Goal: Connect with others: Connect with others

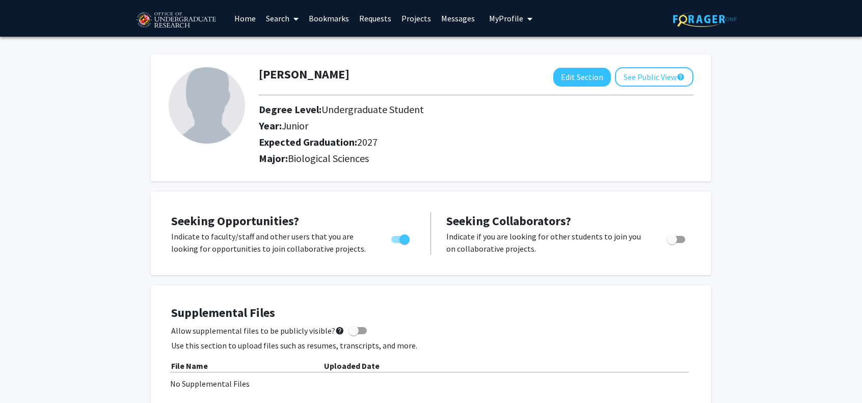
drag, startPoint x: 320, startPoint y: 27, endPoint x: 319, endPoint y: 18, distance: 8.3
click at [319, 18] on link "Bookmarks" at bounding box center [329, 19] width 50 height 36
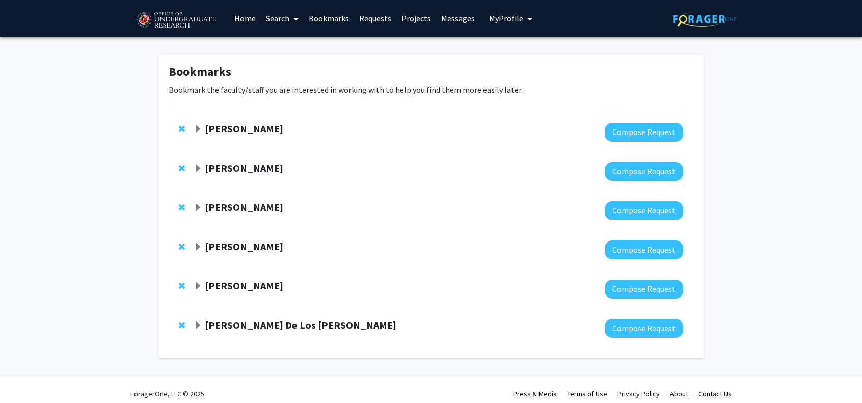
click at [253, 128] on strong "[PERSON_NAME]" at bounding box center [244, 128] width 78 height 13
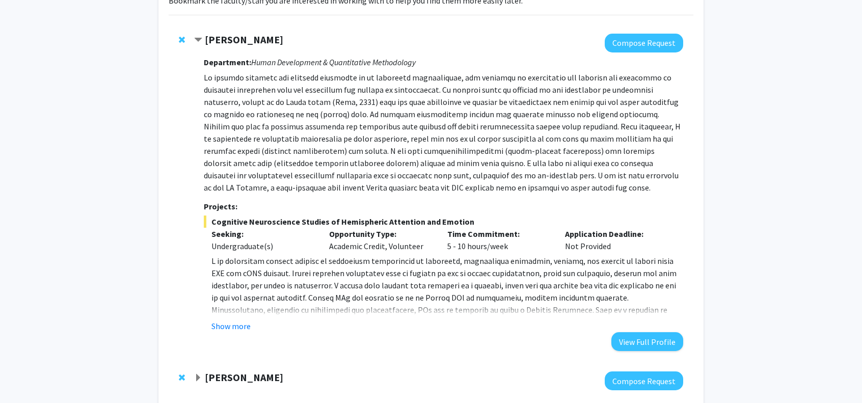
scroll to position [94, 0]
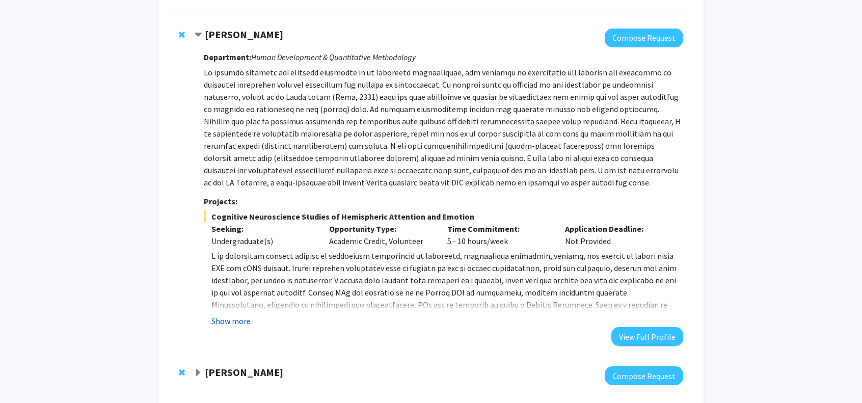
click at [239, 322] on button "Show more" at bounding box center [231, 321] width 39 height 12
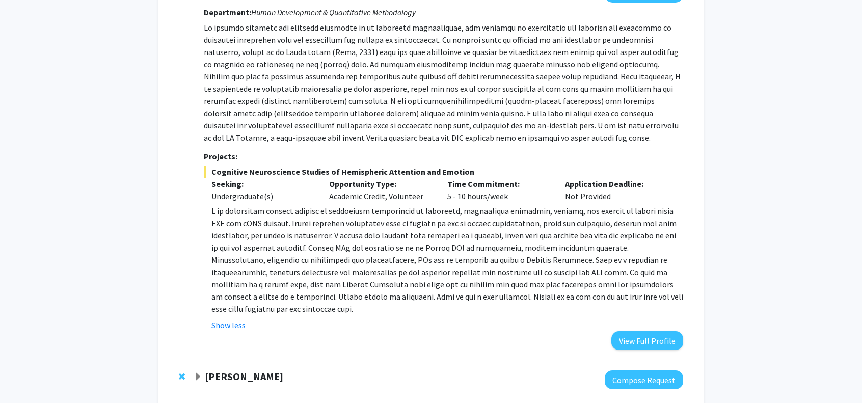
scroll to position [139, 0]
click at [307, 292] on p at bounding box center [448, 260] width 472 height 110
drag, startPoint x: 307, startPoint y: 292, endPoint x: 214, endPoint y: 253, distance: 100.8
click at [214, 253] on p at bounding box center [448, 259] width 472 height 110
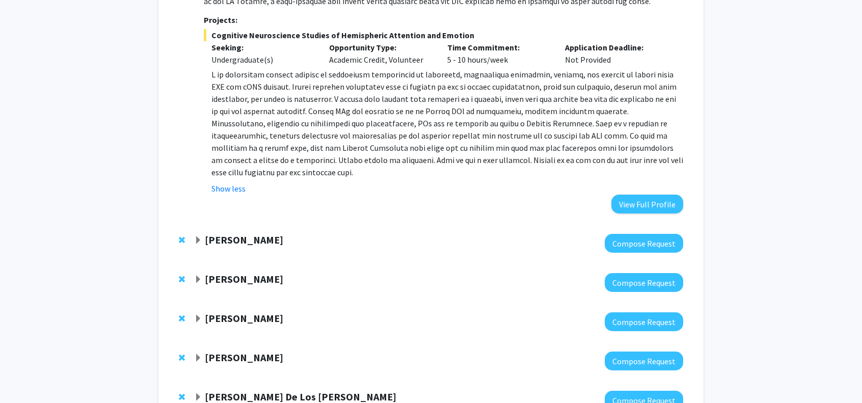
scroll to position [276, 0]
click at [243, 240] on strong "Alexander Shackman" at bounding box center [244, 239] width 78 height 13
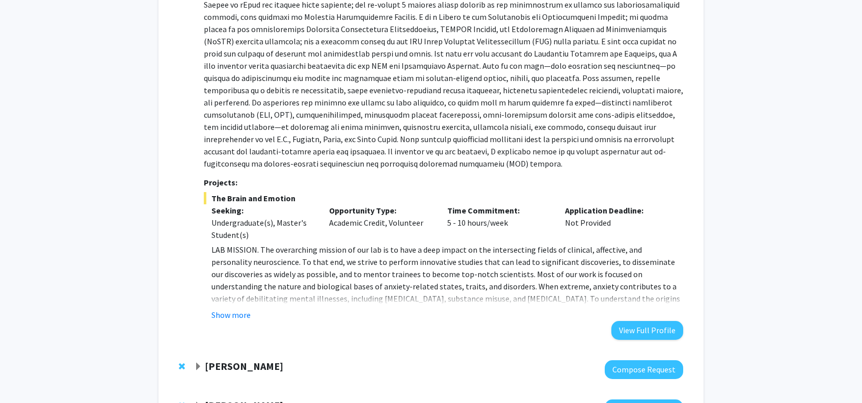
scroll to position [609, 0]
click at [232, 314] on button "Show more" at bounding box center [231, 316] width 39 height 12
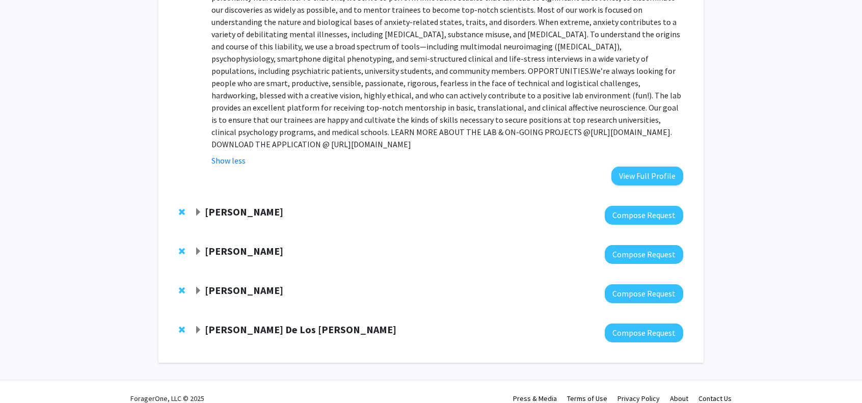
scroll to position [841, 0]
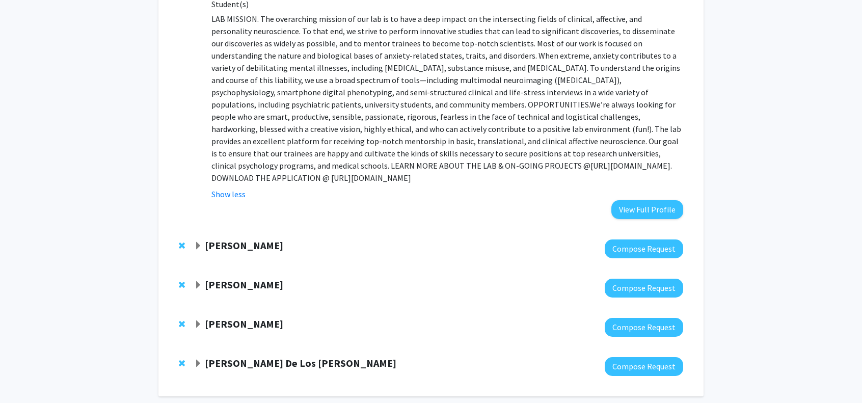
click at [330, 240] on div "Jeffery Klauda" at bounding box center [304, 246] width 220 height 13
click at [242, 239] on strong "Jeffery Klauda" at bounding box center [244, 245] width 78 height 13
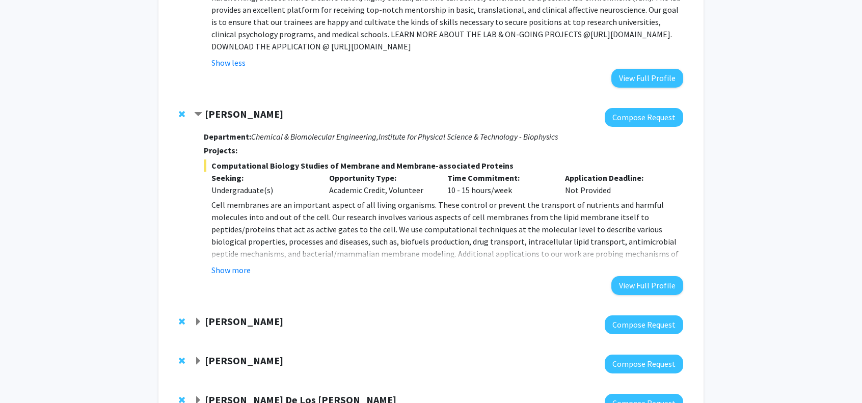
scroll to position [986, 0]
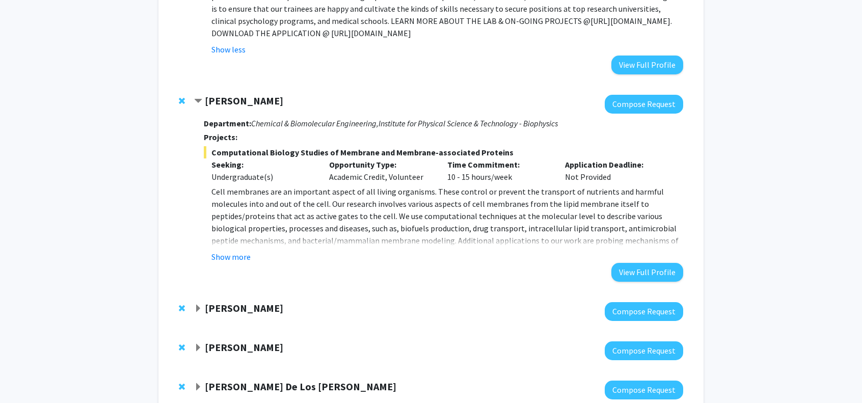
click at [242, 302] on strong "Jeremy Purcell" at bounding box center [244, 308] width 78 height 13
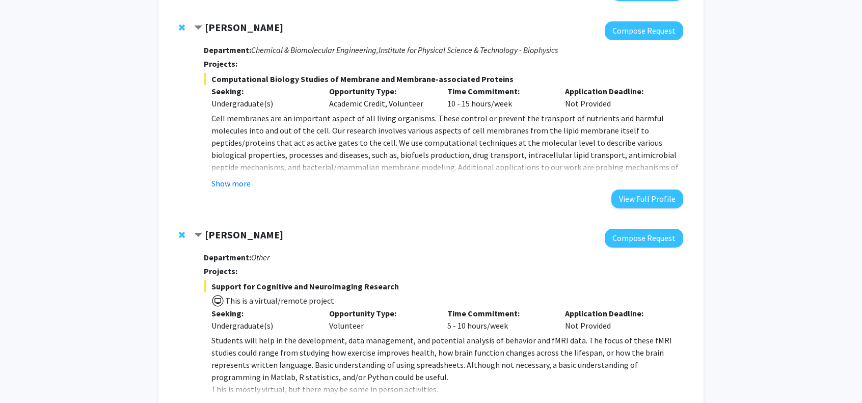
scroll to position [1059, 0]
click at [246, 21] on strong "Jeffery Klauda" at bounding box center [244, 27] width 78 height 13
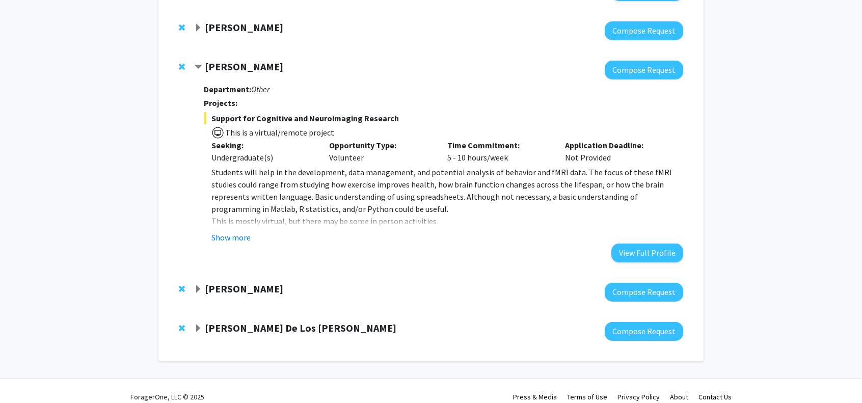
scroll to position [1058, 0]
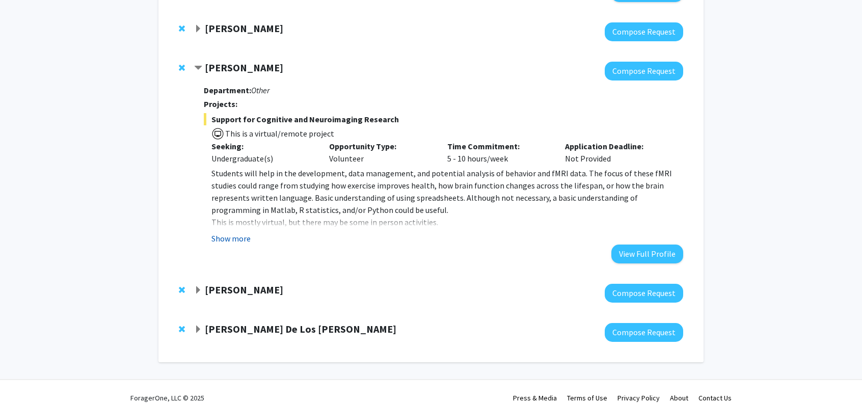
click at [234, 232] on button "Show more" at bounding box center [231, 238] width 39 height 12
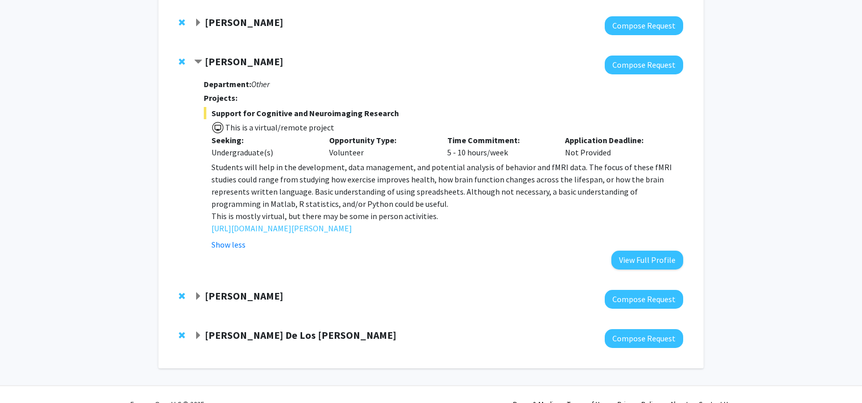
scroll to position [1065, 0]
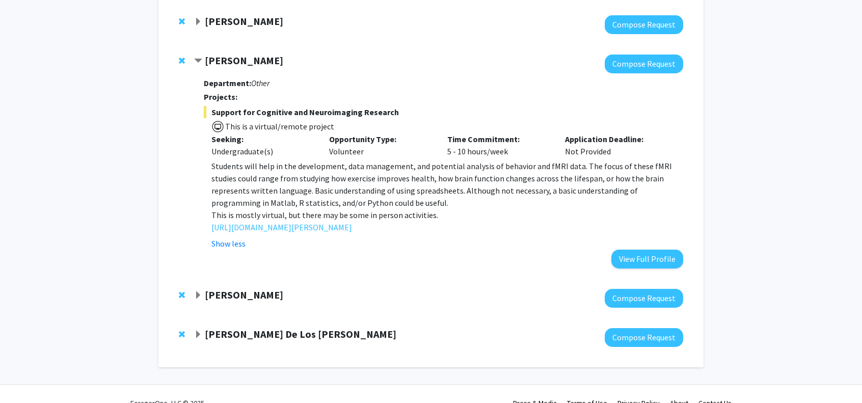
click at [222, 288] on strong "[PERSON_NAME]" at bounding box center [244, 294] width 78 height 13
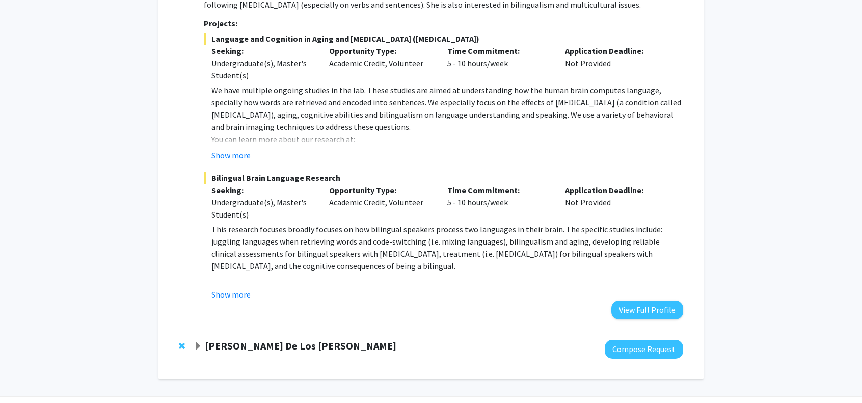
scroll to position [1447, 0]
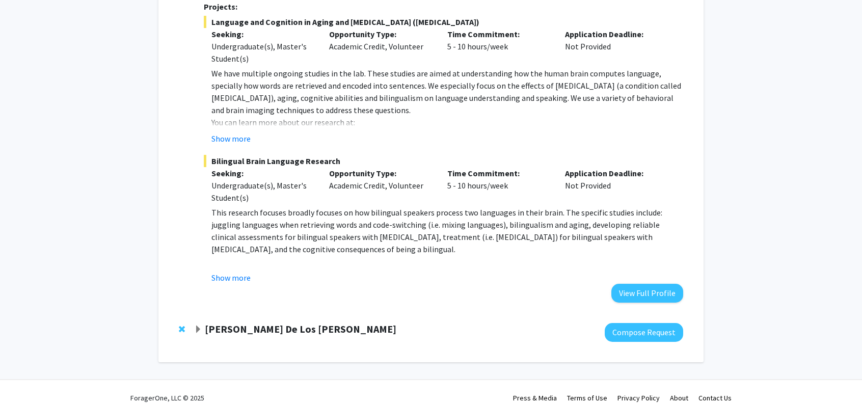
click at [250, 323] on strong "Andres De Los Reyes" at bounding box center [301, 329] width 192 height 13
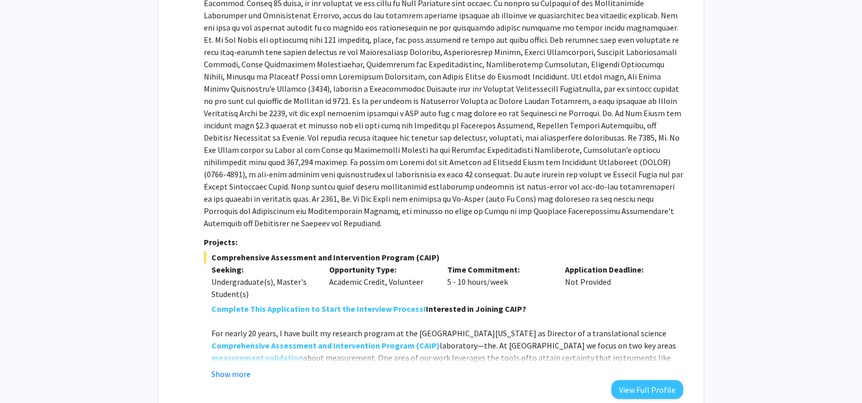
scroll to position [1868, 0]
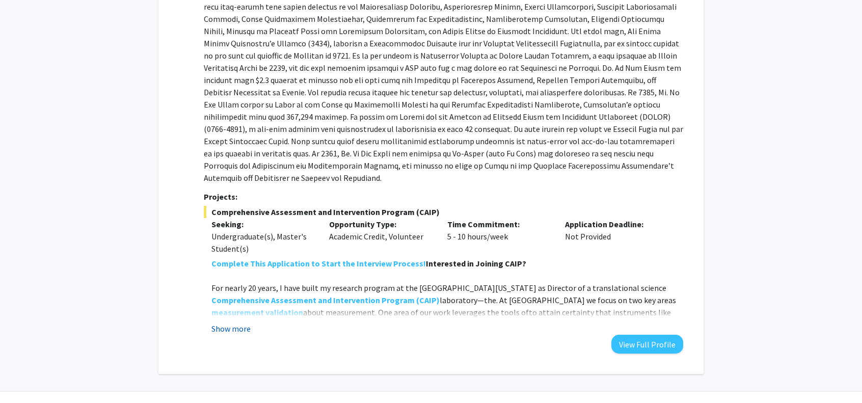
click at [240, 323] on button "Show more" at bounding box center [231, 329] width 39 height 12
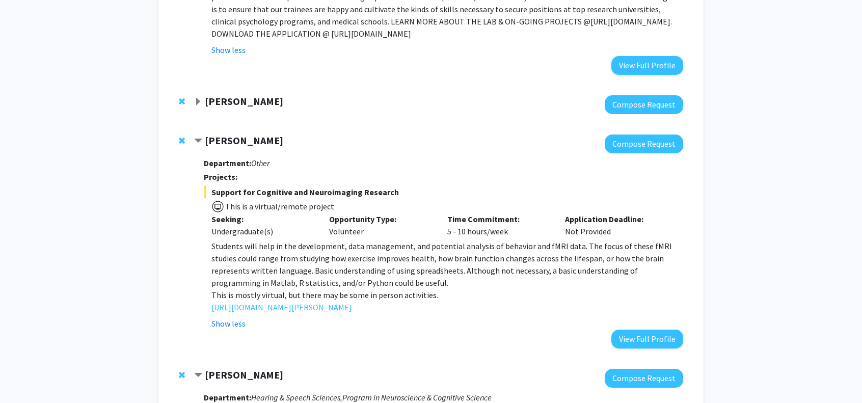
scroll to position [986, 0]
click at [289, 95] on div "Jeffery Klauda" at bounding box center [304, 101] width 220 height 13
click at [233, 94] on strong "Jeffery Klauda" at bounding box center [244, 100] width 78 height 13
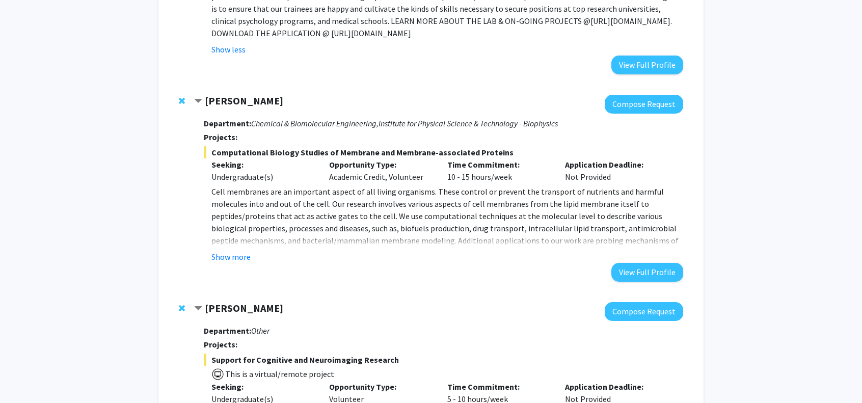
click at [234, 94] on strong "Jeffery Klauda" at bounding box center [244, 100] width 78 height 13
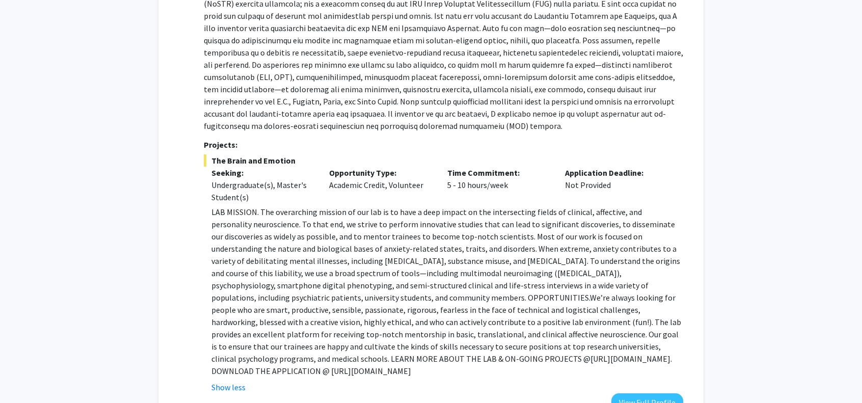
scroll to position [647, 0]
drag, startPoint x: 330, startPoint y: 185, endPoint x: 421, endPoint y: 193, distance: 91.6
click at [421, 193] on div "Opportunity Type: Academic Credit, Volunteer" at bounding box center [381, 185] width 118 height 37
copy div "Academic Credit, Volunteer"
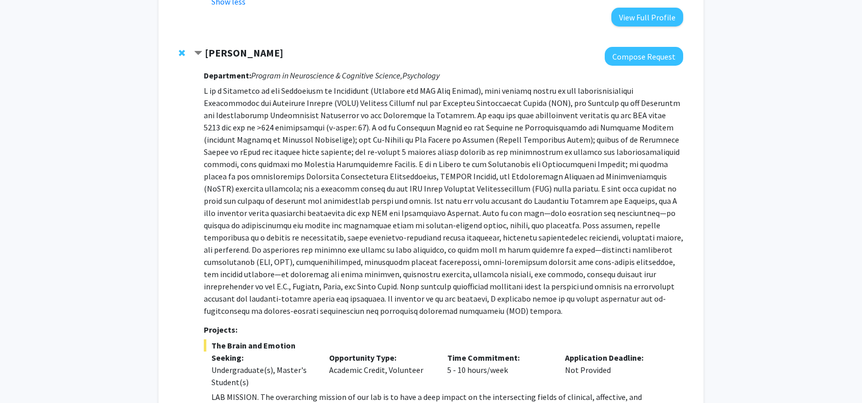
scroll to position [464, 0]
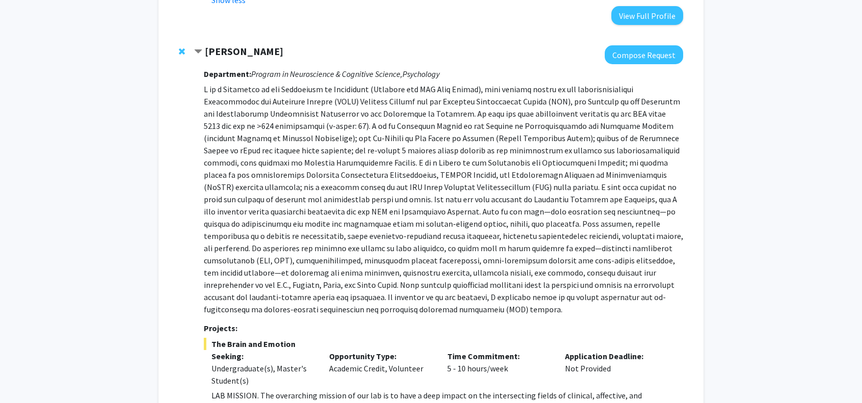
click at [360, 186] on p at bounding box center [444, 199] width 480 height 232
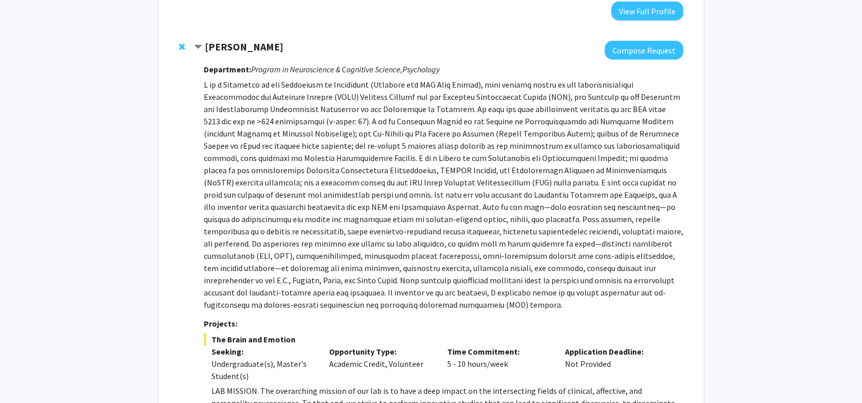
scroll to position [469, 0]
click at [322, 61] on div "Department: Program in Neuroscience & Cognitive Science, Psychology Projects: T…" at bounding box center [444, 324] width 480 height 531
drag, startPoint x: 251, startPoint y: 70, endPoint x: 455, endPoint y: 65, distance: 203.9
click at [455, 65] on h3 "Department: Program in Neuroscience & Cognitive Science, Psychology" at bounding box center [444, 69] width 480 height 10
copy h3 "Program in Neuroscience & Cognitive Science, Psychology"
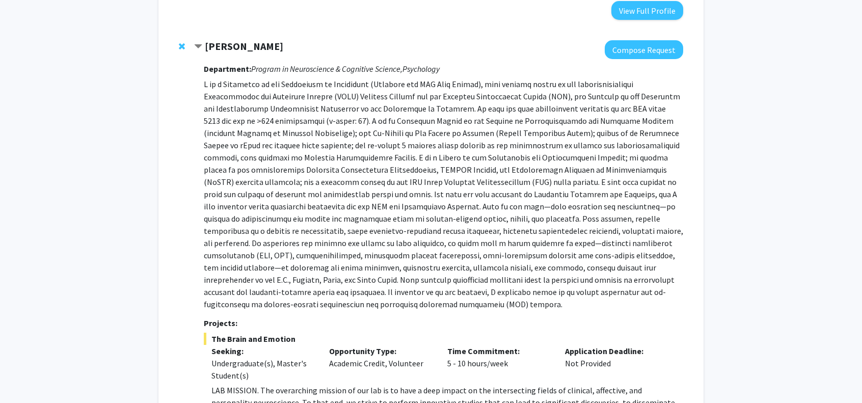
click at [368, 291] on p at bounding box center [444, 194] width 480 height 232
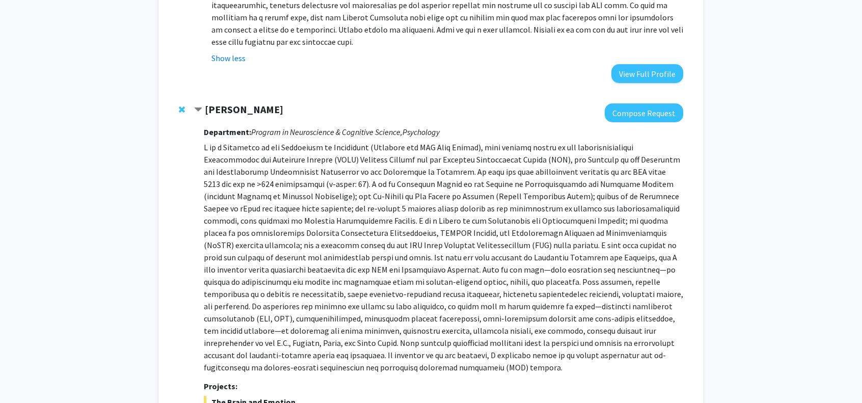
scroll to position [405, 0]
click at [239, 110] on strong "Alexander Shackman" at bounding box center [244, 110] width 78 height 13
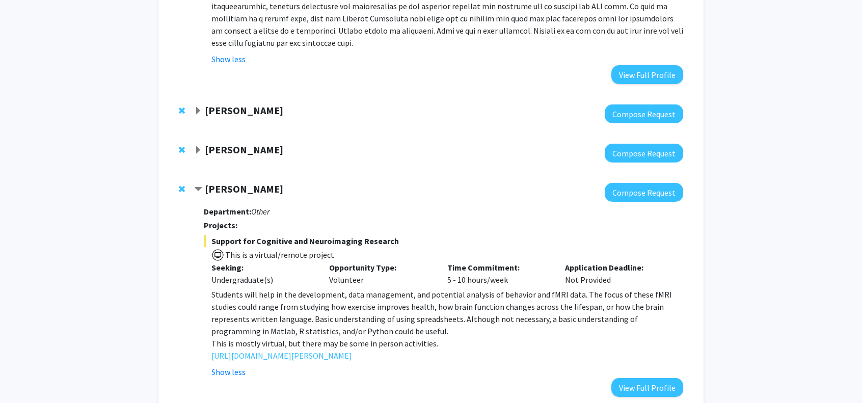
click at [236, 109] on strong "Alexander Shackman" at bounding box center [244, 110] width 78 height 13
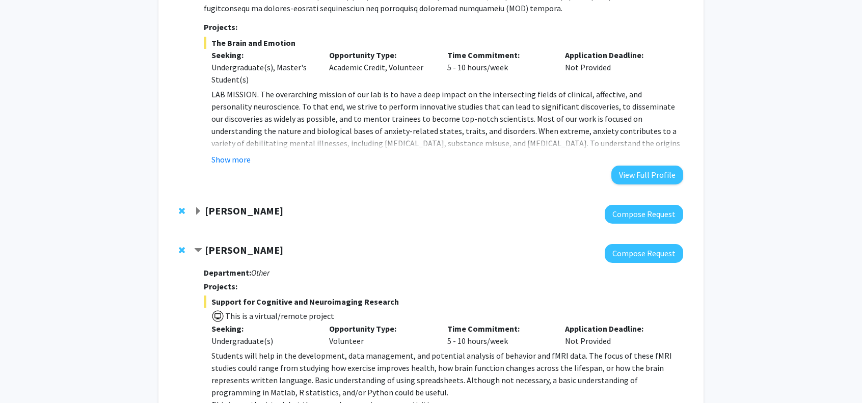
scroll to position [764, 0]
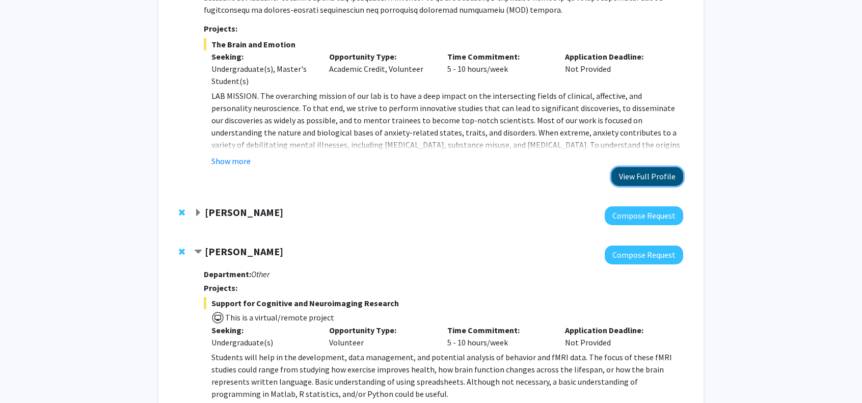
click at [639, 169] on button "View Full Profile" at bounding box center [648, 176] width 72 height 19
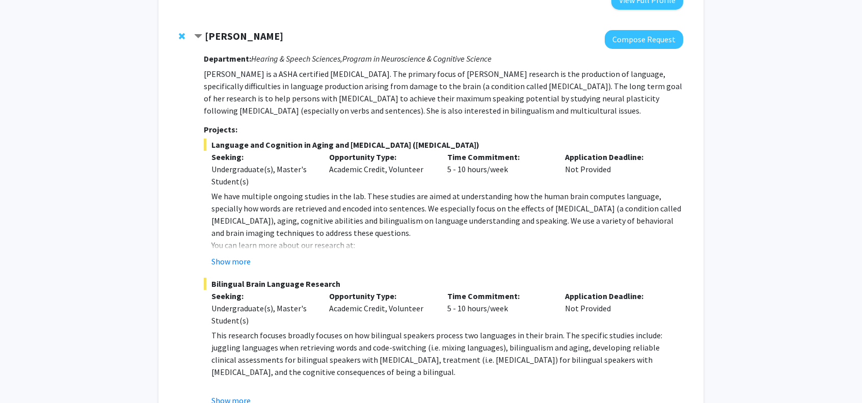
scroll to position [1214, 0]
click at [232, 257] on button "Show more" at bounding box center [231, 261] width 39 height 12
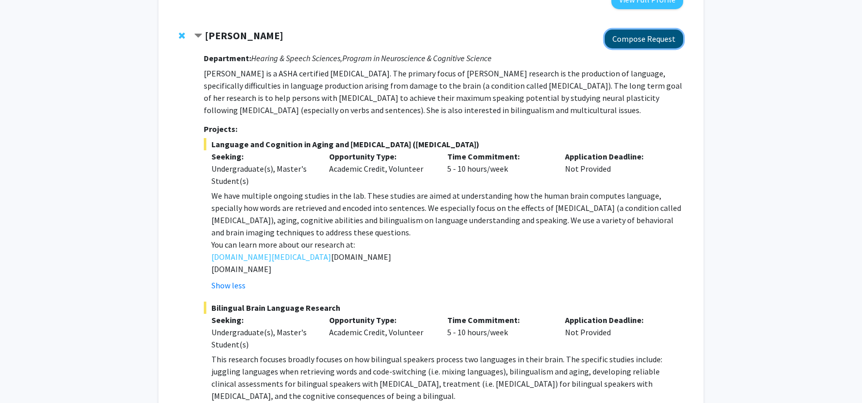
click at [637, 40] on button "Compose Request" at bounding box center [644, 39] width 78 height 19
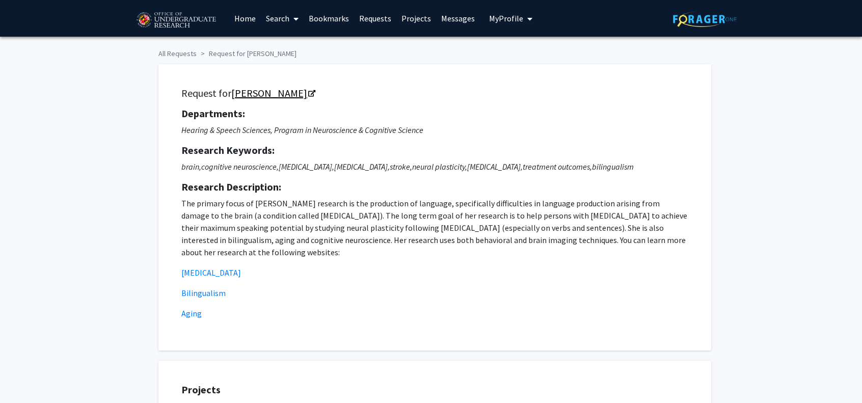
click at [314, 92] on link "Yasmeen Faroqi-Shah" at bounding box center [272, 93] width 83 height 13
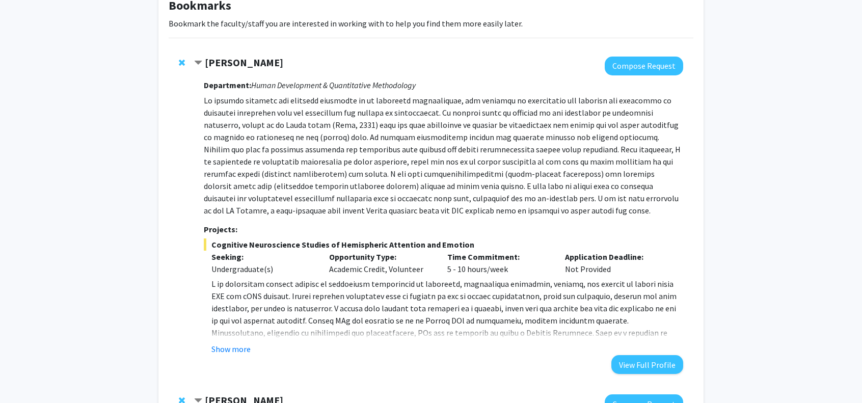
scroll to position [68, 0]
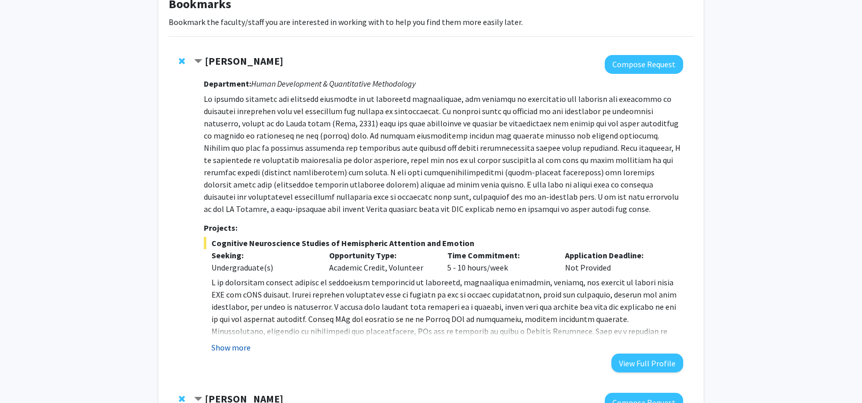
click at [229, 349] on button "Show more" at bounding box center [231, 347] width 39 height 12
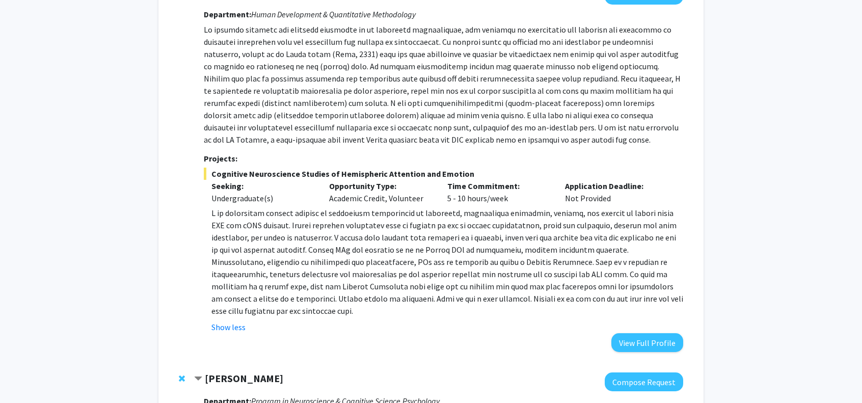
scroll to position [138, 0]
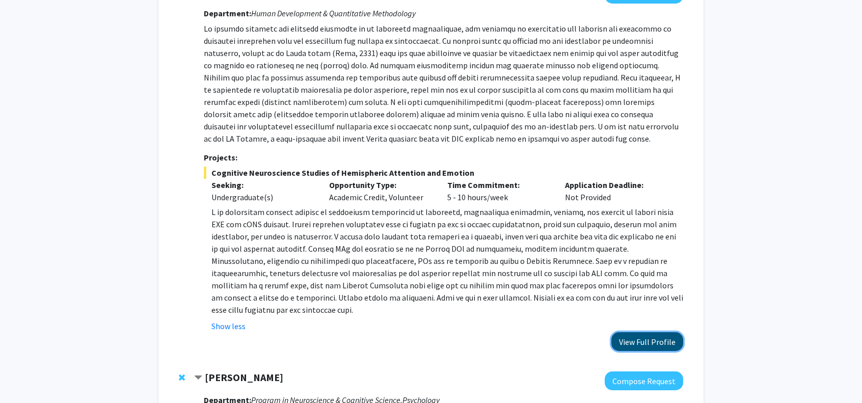
click at [624, 338] on button "View Full Profile" at bounding box center [648, 341] width 72 height 19
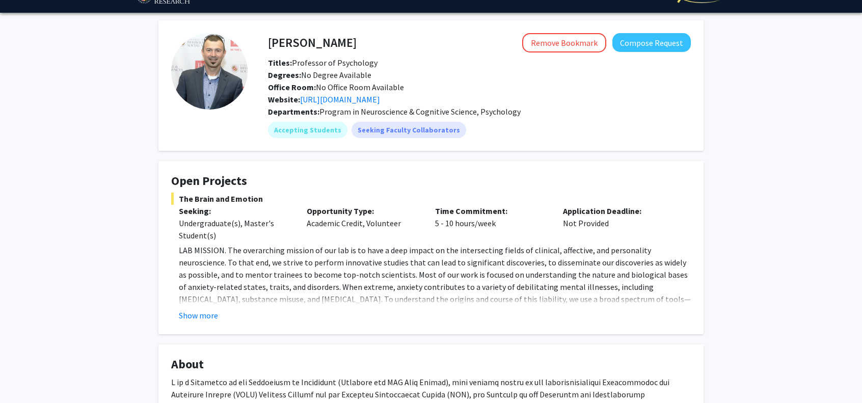
scroll to position [23, 0]
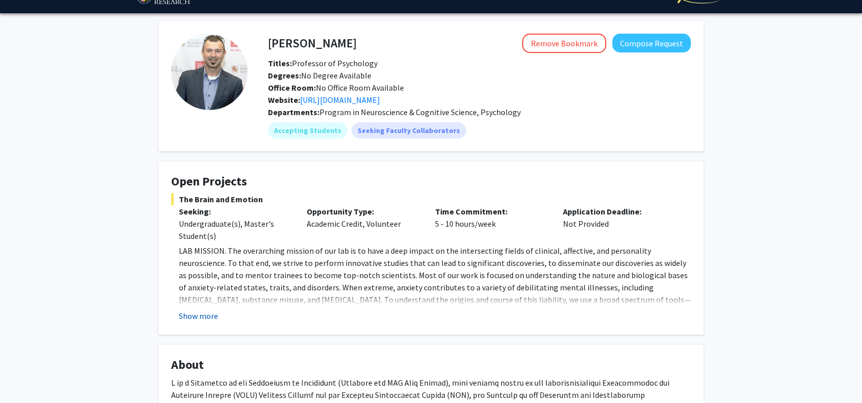
click at [184, 316] on button "Show more" at bounding box center [198, 316] width 39 height 12
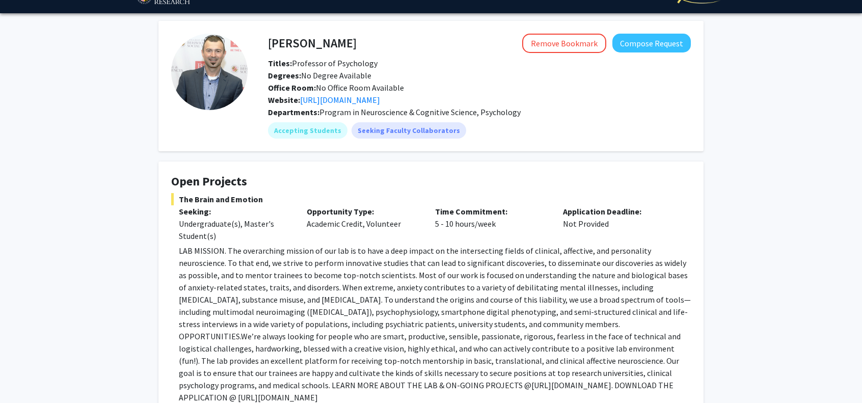
scroll to position [0, 0]
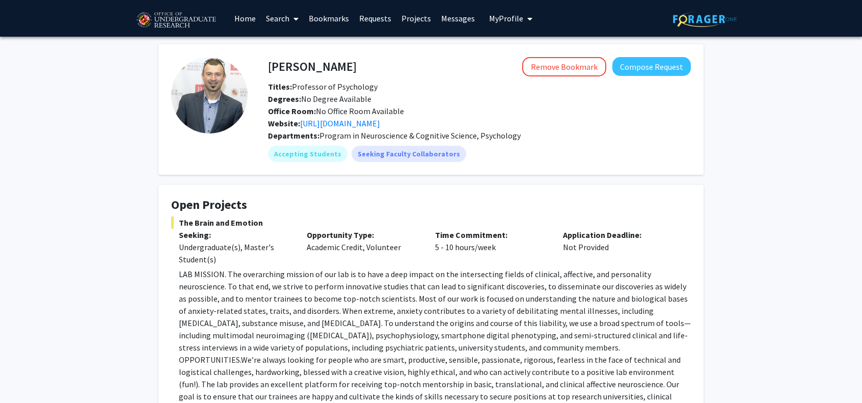
drag, startPoint x: 273, startPoint y: 0, endPoint x: 74, endPoint y: 140, distance: 243.6
click at [74, 140] on div "Alexander Shackman Remove Bookmark Compose Request Titles: Professor of Psychol…" at bounding box center [431, 402] width 862 height 731
drag, startPoint x: 269, startPoint y: 67, endPoint x: 377, endPoint y: 72, distance: 108.7
click at [357, 72] on h4 "[PERSON_NAME]" at bounding box center [312, 66] width 89 height 19
copy h4 "[PERSON_NAME]"
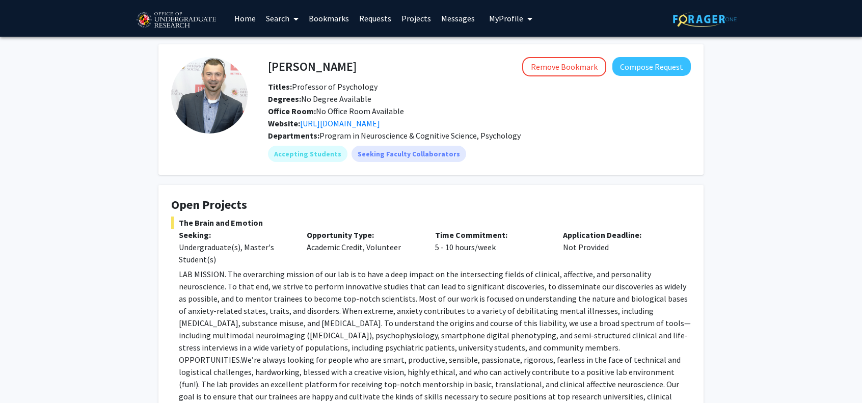
click at [300, 106] on b "Office Room:" at bounding box center [292, 111] width 48 height 10
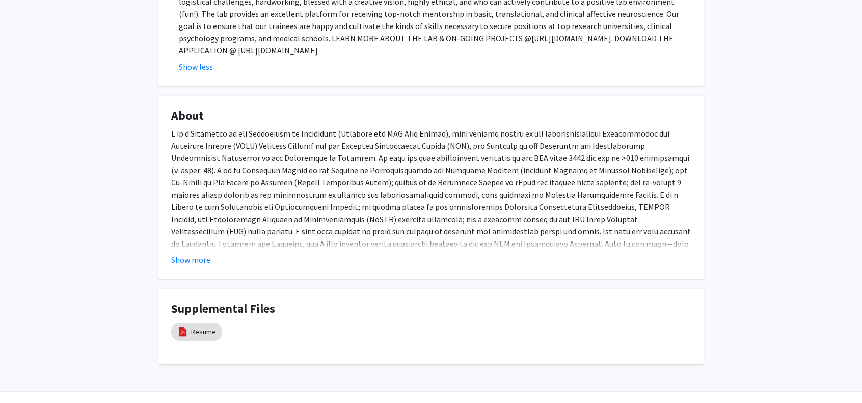
scroll to position [371, 0]
click at [196, 253] on button "Show more" at bounding box center [190, 259] width 39 height 12
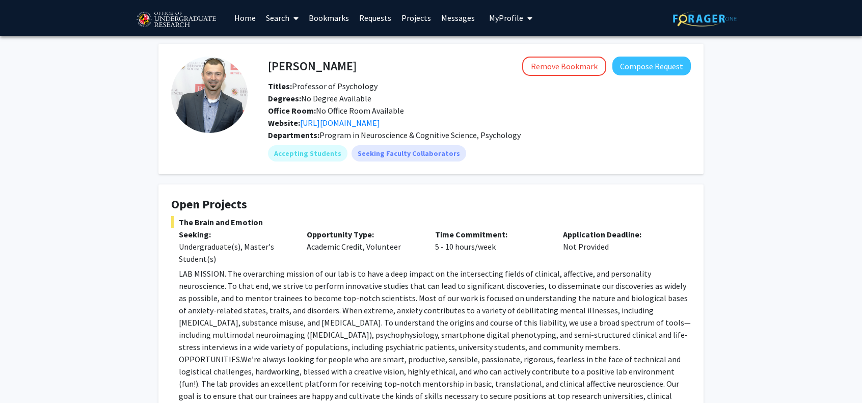
scroll to position [1, 0]
click at [651, 69] on button "Compose Request" at bounding box center [652, 65] width 78 height 19
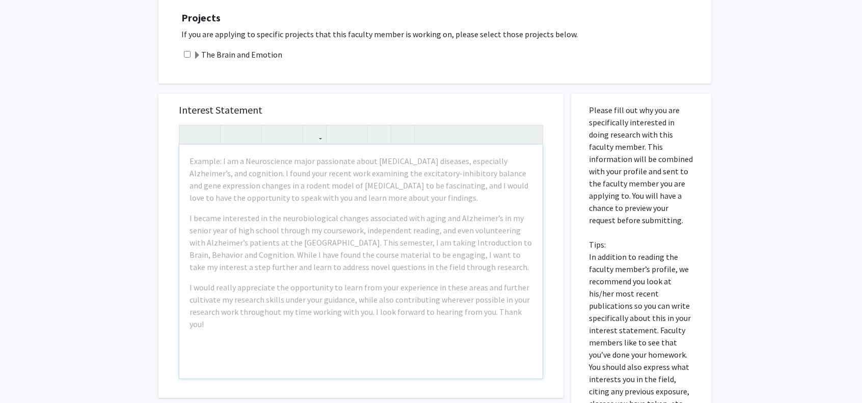
scroll to position [188, 0]
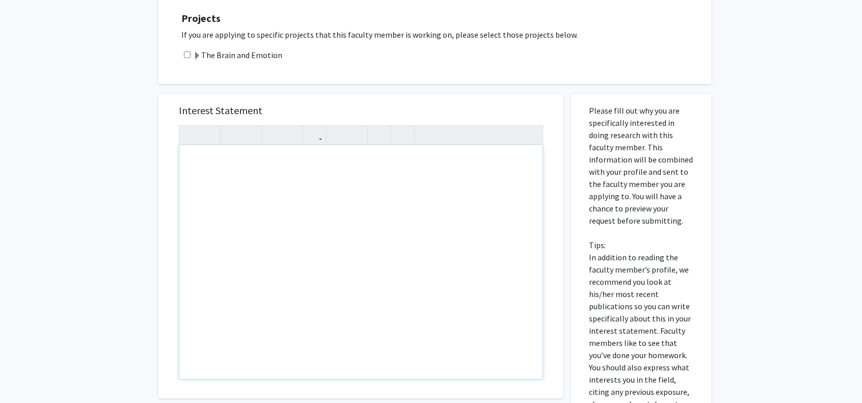
click at [304, 56] on div "The Brain and Emotion" at bounding box center [441, 55] width 520 height 12
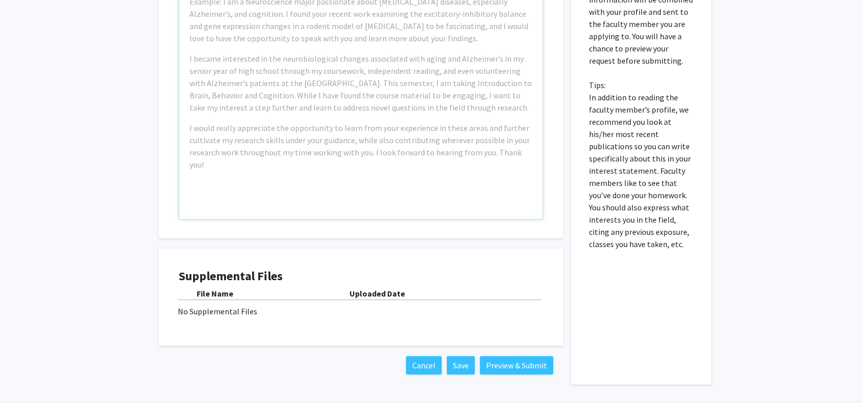
scroll to position [348, 0]
click at [221, 313] on div "No Supplemental Files" at bounding box center [361, 312] width 366 height 12
click at [383, 296] on b "Uploaded Date" at bounding box center [378, 294] width 56 height 10
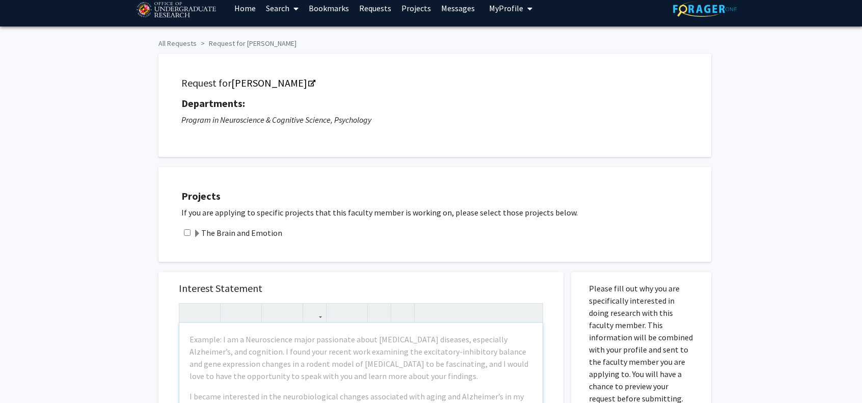
scroll to position [0, 0]
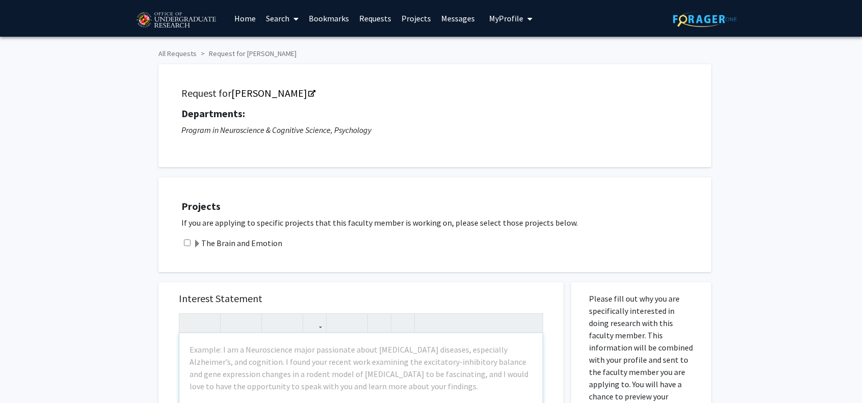
click at [205, 241] on label "The Brain and Emotion" at bounding box center [237, 243] width 89 height 12
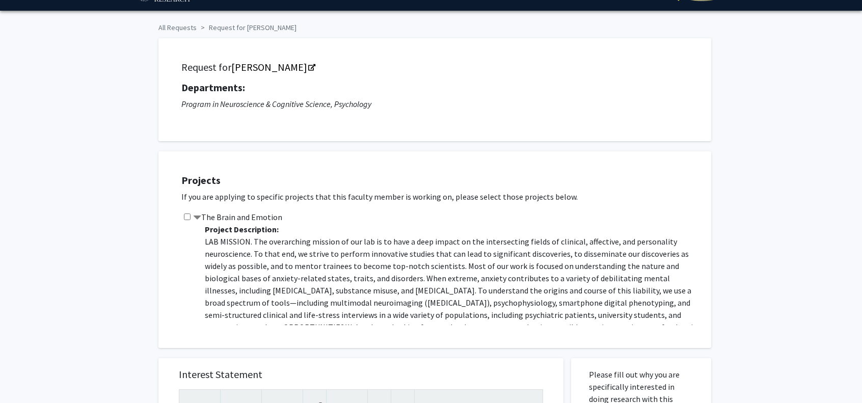
scroll to position [31, 0]
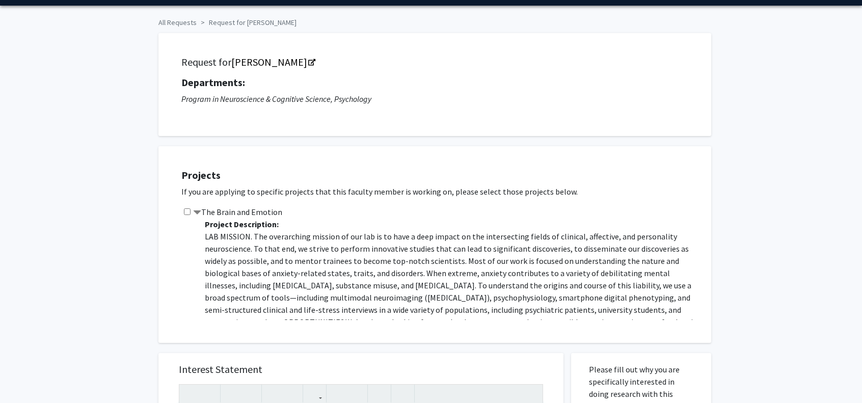
click at [186, 212] on input "checkbox" at bounding box center [187, 211] width 7 height 7
checkbox input "true"
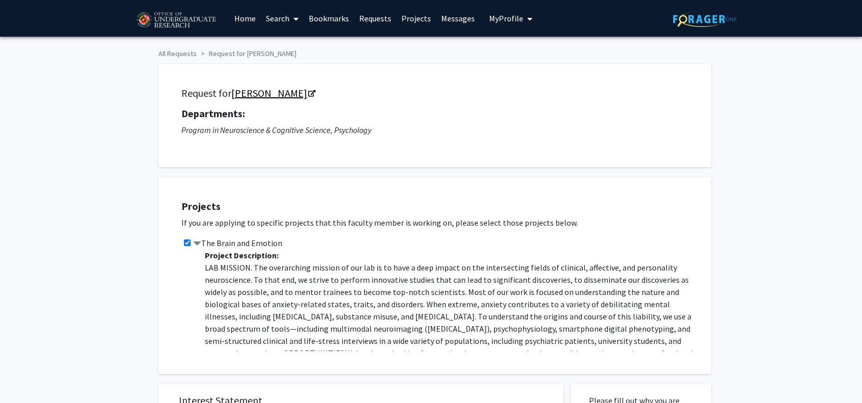
click at [280, 93] on link "[PERSON_NAME]" at bounding box center [272, 93] width 83 height 13
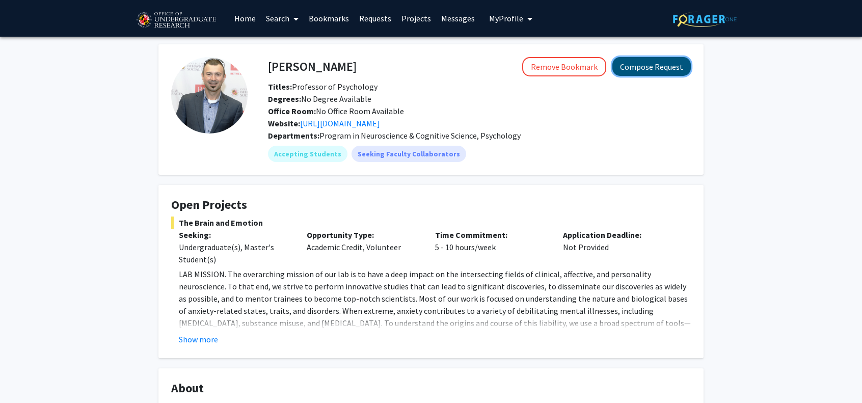
click at [674, 66] on button "Compose Request" at bounding box center [652, 66] width 78 height 19
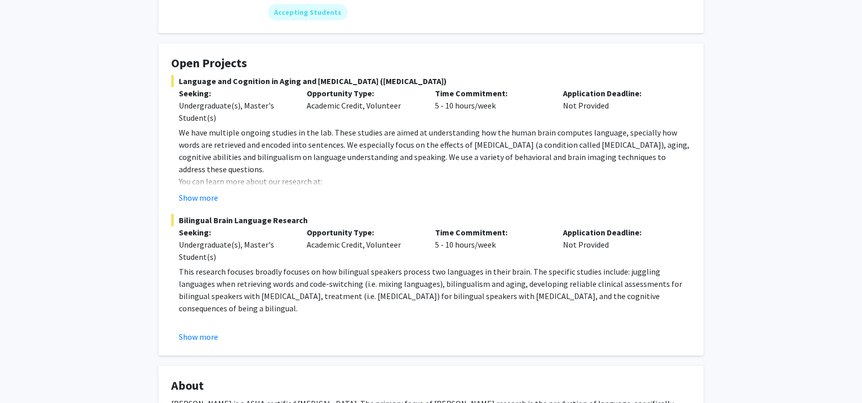
scroll to position [143, 0]
click at [198, 339] on button "Show more" at bounding box center [198, 336] width 39 height 12
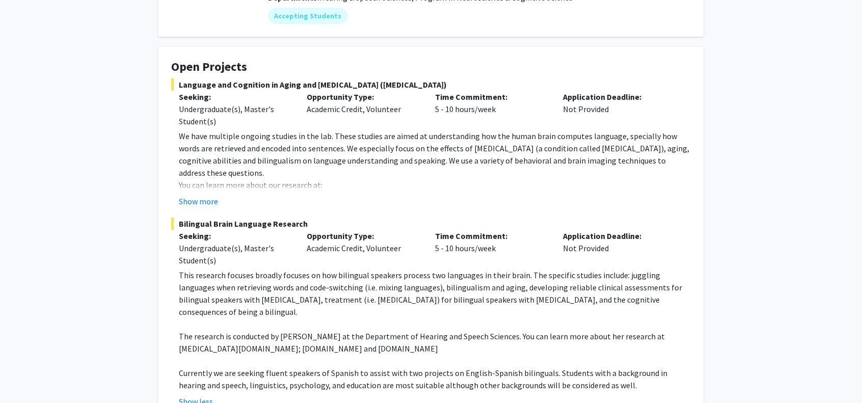
scroll to position [137, 0]
click at [196, 204] on button "Show more" at bounding box center [198, 202] width 39 height 12
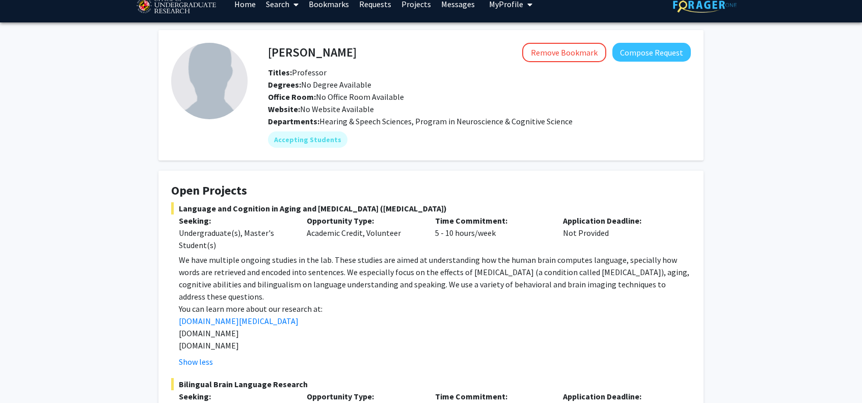
scroll to position [0, 0]
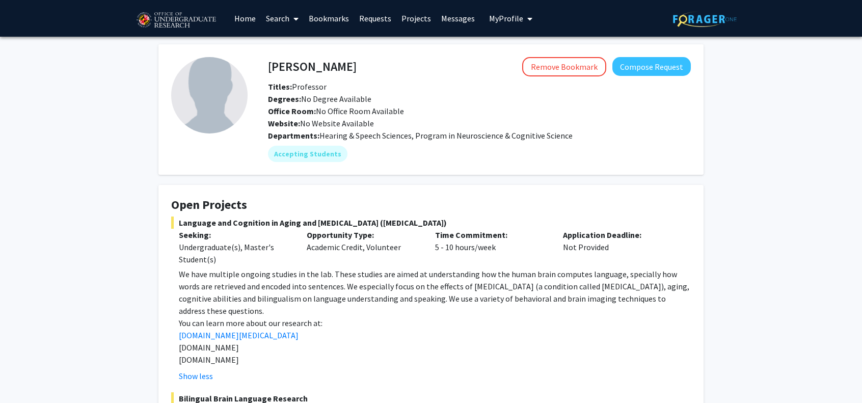
drag, startPoint x: 319, startPoint y: 136, endPoint x: 566, endPoint y: 138, distance: 247.2
click at [566, 138] on span "Hearing & Speech Sciences, Program in Neuroscience & Cognitive Science" at bounding box center [446, 135] width 253 height 10
copy span "Hearing & Speech Sciences, Program in Neuroscience & Cognitive Science"
click at [591, 146] on div "Accepting Students" at bounding box center [479, 154] width 427 height 20
click at [191, 191] on fg-card "Open Projects Language and Cognition in Aging and Brain Damage (aphasia) Seekin…" at bounding box center [431, 390] width 545 height 410
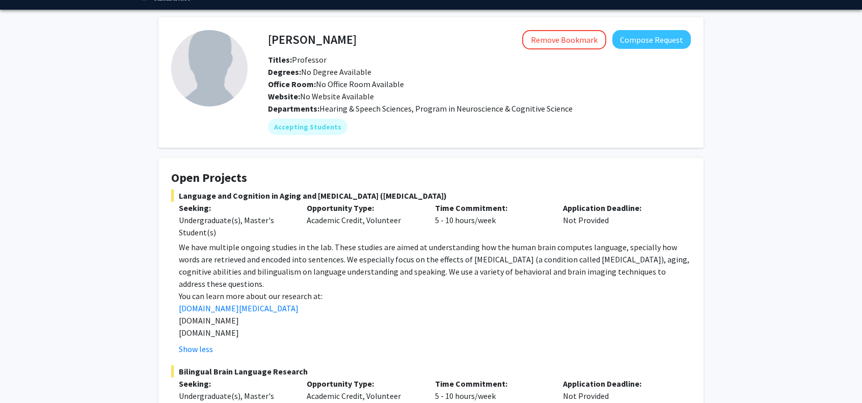
scroll to position [10, 0]
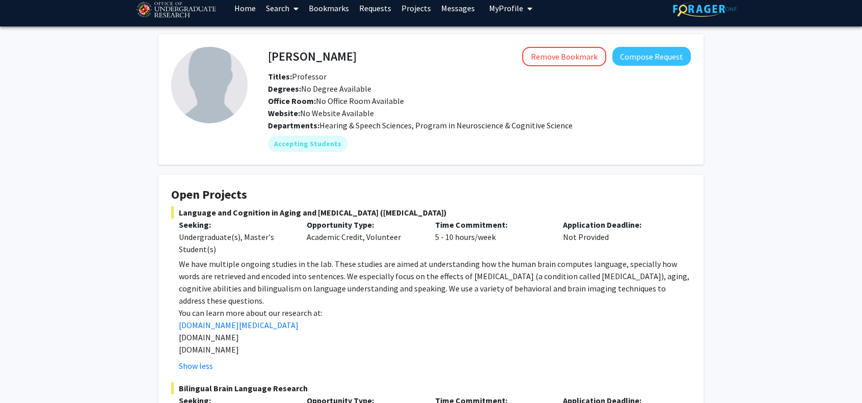
drag, startPoint x: 268, startPoint y: 54, endPoint x: 403, endPoint y: 58, distance: 135.1
click at [403, 58] on div "Yasmeen Faroqi-Shah Remove Bookmark Compose Request" at bounding box center [479, 56] width 438 height 19
drag, startPoint x: 403, startPoint y: 58, endPoint x: 269, endPoint y: 52, distance: 133.6
click at [269, 52] on div "Yasmeen Faroqi-Shah Remove Bookmark Compose Request" at bounding box center [479, 56] width 438 height 19
copy h4 "Yasmeen Faroqi-Shah"
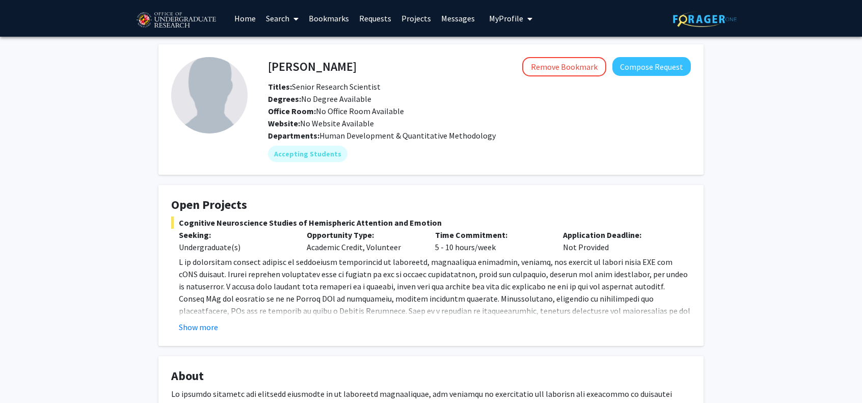
drag, startPoint x: 321, startPoint y: 136, endPoint x: 500, endPoint y: 134, distance: 179.9
click at [500, 134] on div "Departments: Human Development & Quantitative Methodology" at bounding box center [479, 135] width 423 height 12
copy span "Human Development & Quantitative Methodology"
drag, startPoint x: 269, startPoint y: 68, endPoint x: 354, endPoint y: 75, distance: 85.4
click at [354, 75] on div "[PERSON_NAME] Remove Bookmark Compose Request" at bounding box center [479, 66] width 438 height 19
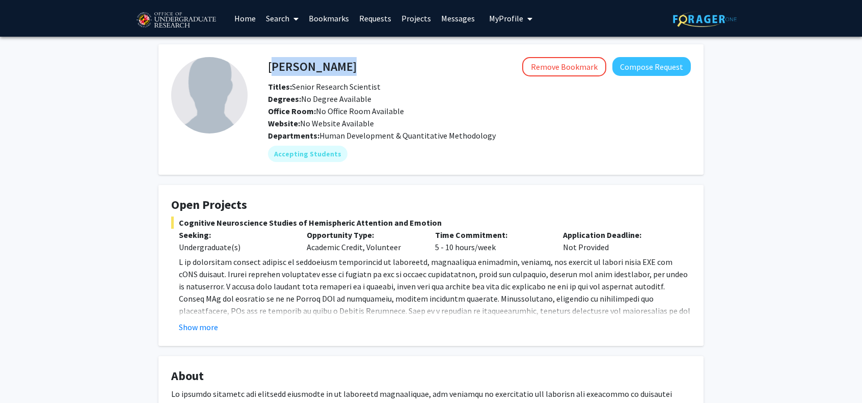
copy h4 "[PERSON_NAME]"
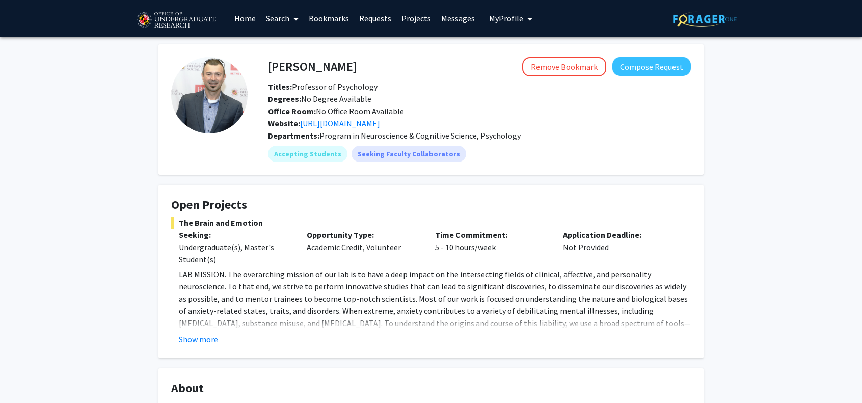
scroll to position [77, 0]
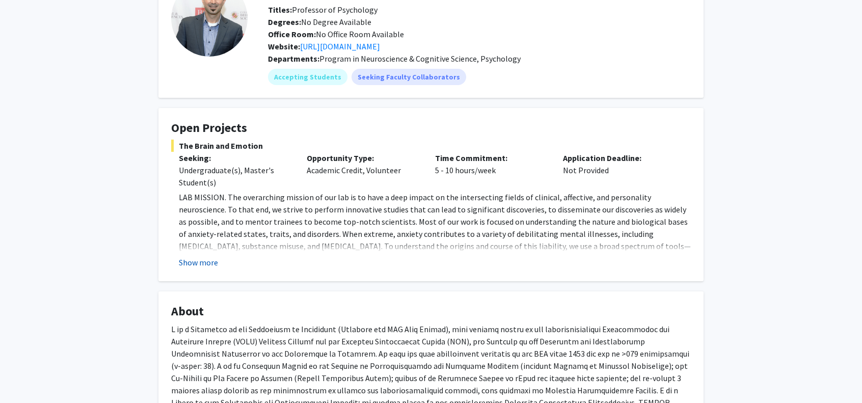
click at [189, 263] on button "Show more" at bounding box center [198, 262] width 39 height 12
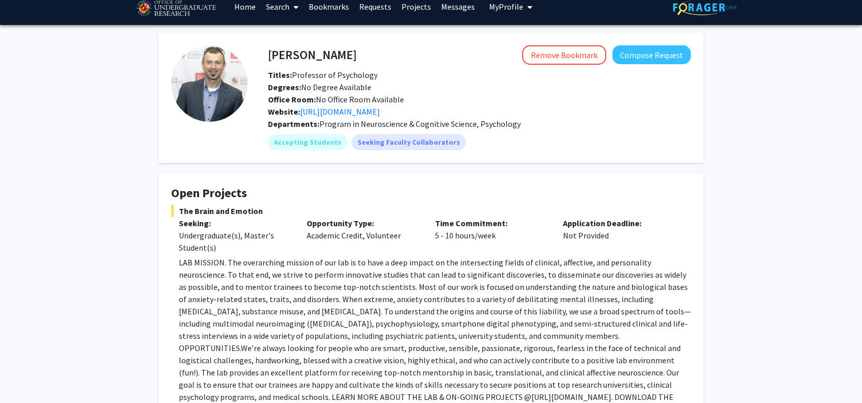
scroll to position [0, 0]
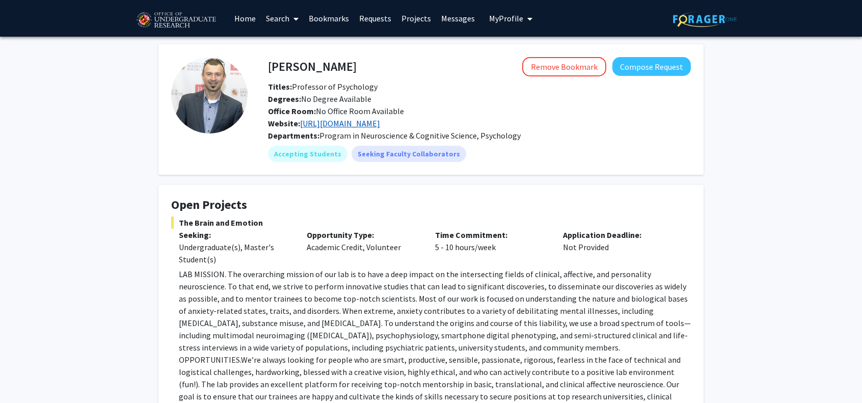
click at [325, 124] on link "[URL][DOMAIN_NAME]" at bounding box center [340, 123] width 80 height 10
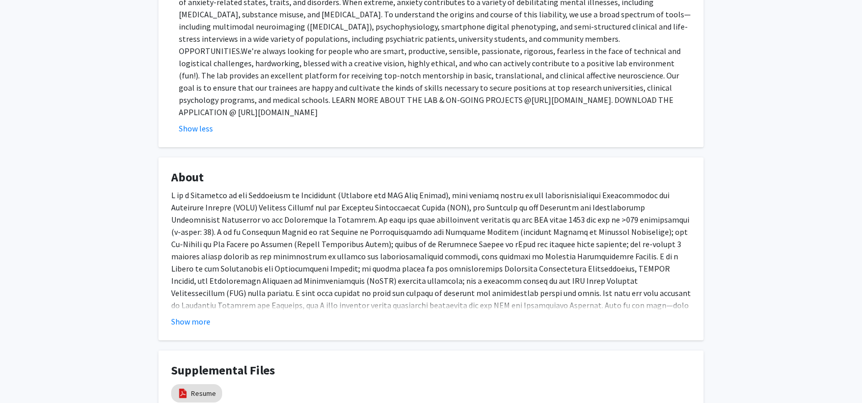
scroll to position [383, 0]
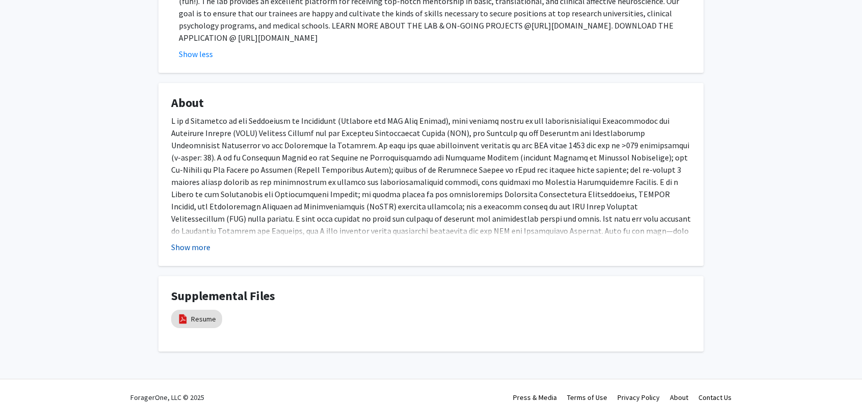
click at [187, 241] on button "Show more" at bounding box center [190, 247] width 39 height 12
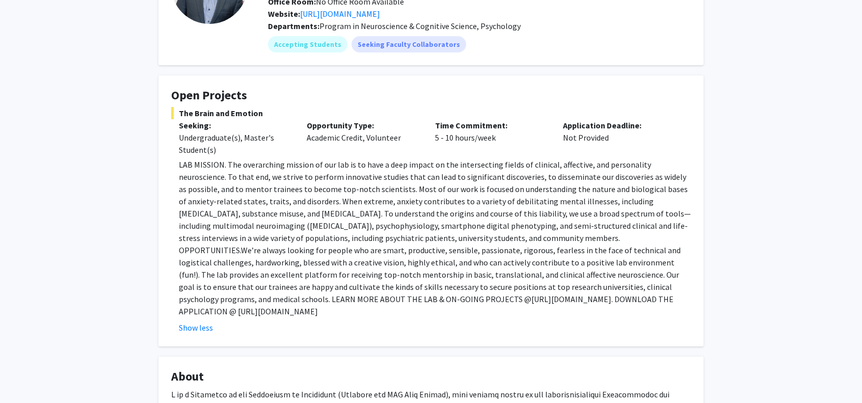
scroll to position [0, 0]
